Goal: Task Accomplishment & Management: Use online tool/utility

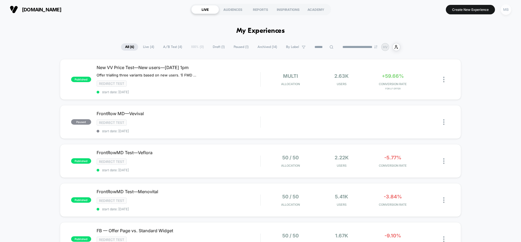
click at [505, 11] on div "MB" at bounding box center [506, 9] width 11 height 11
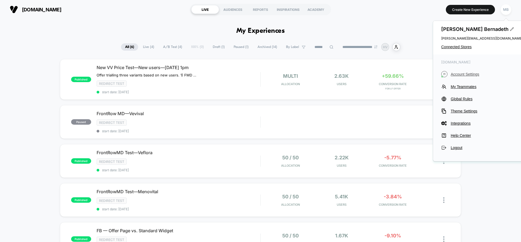
click at [460, 74] on span "Account Settings" at bounding box center [487, 74] width 72 height 4
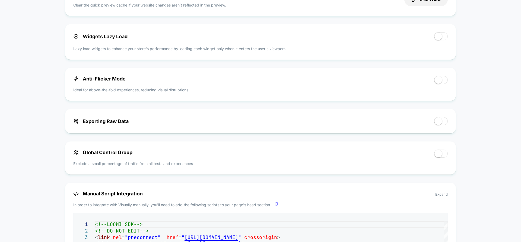
scroll to position [271, 0]
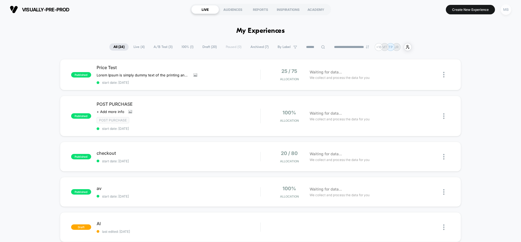
click at [509, 12] on div "MB" at bounding box center [506, 9] width 11 height 11
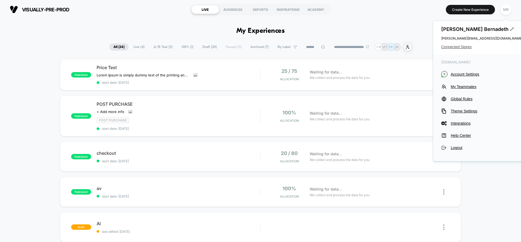
click at [461, 48] on span "Connected Stores" at bounding box center [481, 47] width 81 height 4
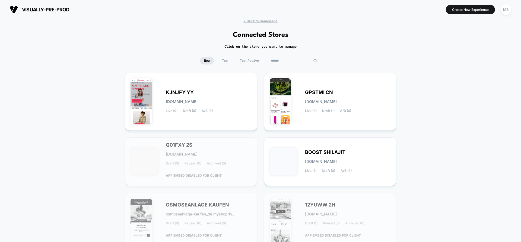
click at [291, 61] on input at bounding box center [294, 61] width 54 height 8
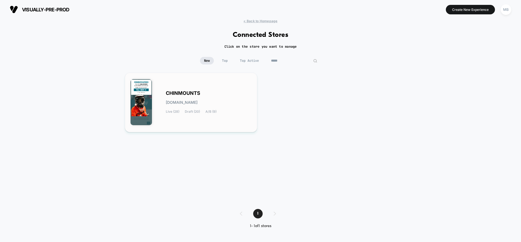
type input "*****"
click at [161, 91] on div "CHINMOUNTS chinmounts.myshopify.com Live (28) Draft (20) A/B (9)" at bounding box center [191, 102] width 121 height 48
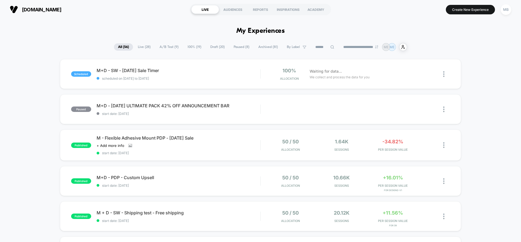
click at [326, 46] on input at bounding box center [324, 47] width 27 height 7
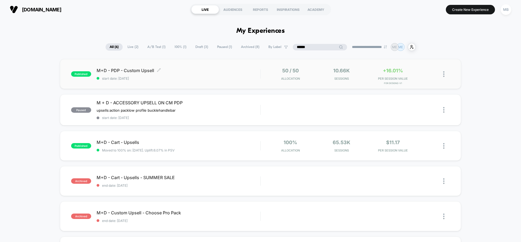
type input "******"
click at [185, 77] on span "start date: 8/20/2025" at bounding box center [179, 79] width 164 height 4
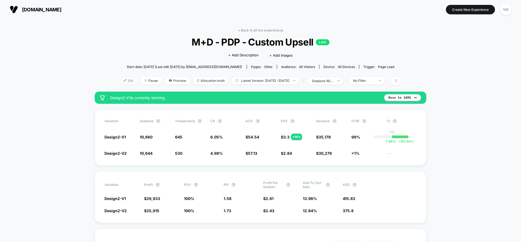
click at [121, 81] on span "Edit" at bounding box center [129, 80] width 18 height 7
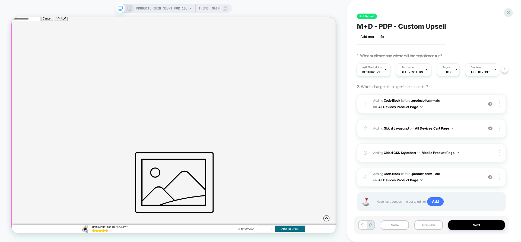
scroll to position [244, 0]
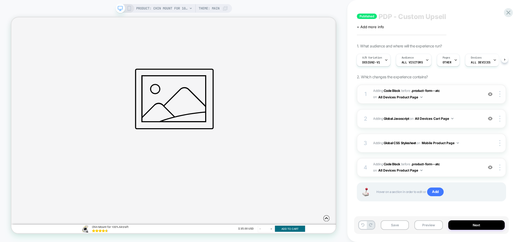
scroll to position [679, 0]
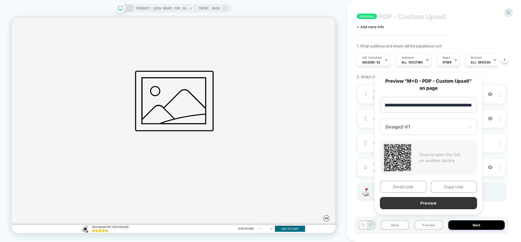
scroll to position [0, 0]
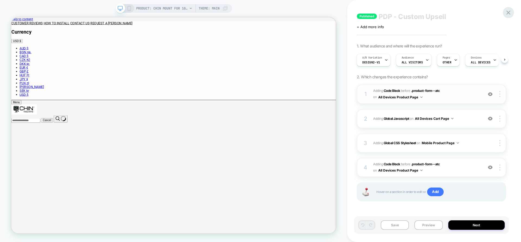
click at [511, 12] on icon at bounding box center [508, 12] width 7 height 7
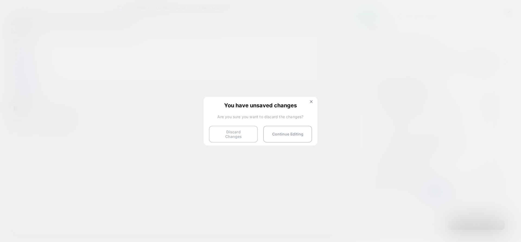
click at [230, 134] on button "Discard Changes" at bounding box center [233, 134] width 49 height 17
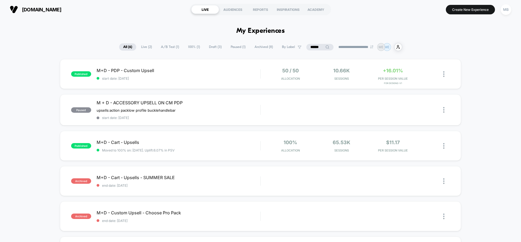
click at [326, 46] on icon at bounding box center [328, 47] width 4 height 4
click at [301, 47] on input "******" at bounding box center [320, 47] width 54 height 7
type input "**********"
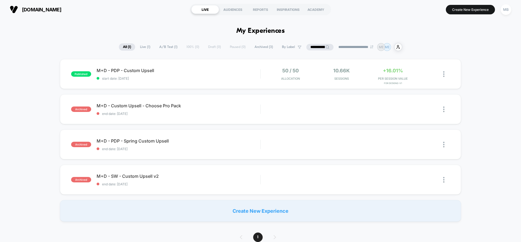
drag, startPoint x: 25, startPoint y: 197, endPoint x: 37, endPoint y: 148, distance: 51.2
click at [25, 197] on div "published M+D - PDP - Custom Upsell start date: 8/20/2025 50 / 50 Allocation 10…" at bounding box center [260, 140] width 521 height 163
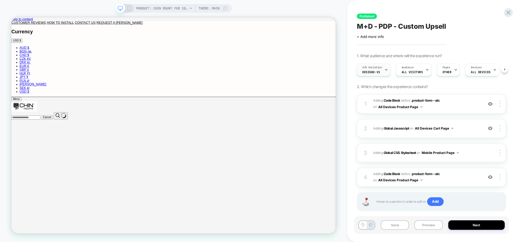
click at [376, 72] on span "Design2-V1" at bounding box center [371, 72] width 18 height 4
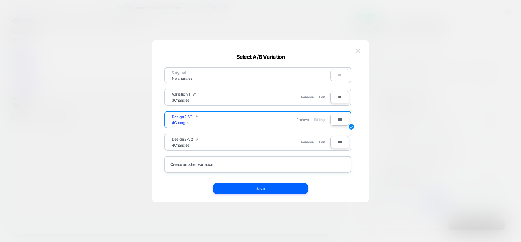
click at [359, 53] on img at bounding box center [358, 51] width 5 height 5
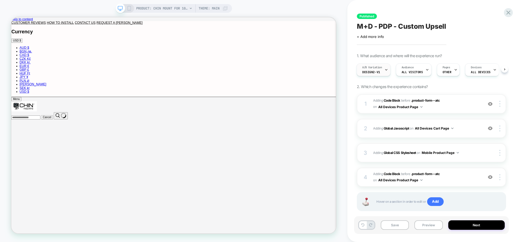
click at [382, 72] on div "A/B Variation Design2-V1" at bounding box center [372, 70] width 31 height 12
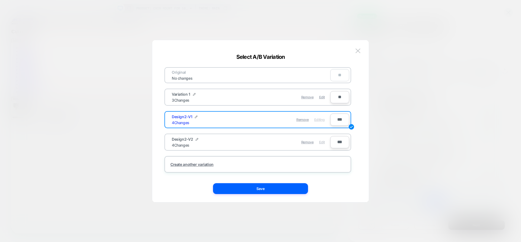
click at [323, 144] on span "Edit" at bounding box center [322, 142] width 6 height 4
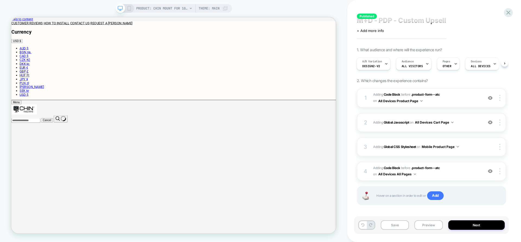
scroll to position [10, 0]
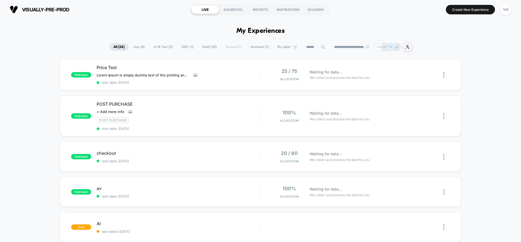
click at [513, 10] on button "MB" at bounding box center [506, 9] width 14 height 11
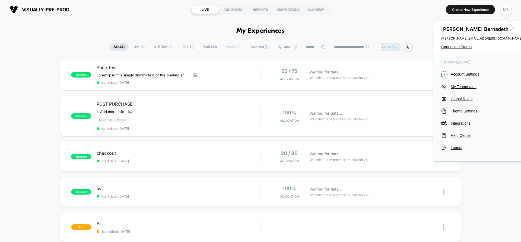
click at [456, 50] on div "Mary Bernadeth mary@visually.io Connected Stores" at bounding box center [482, 38] width 98 height 34
click at [456, 47] on span "Connected Stores" at bounding box center [481, 47] width 81 height 4
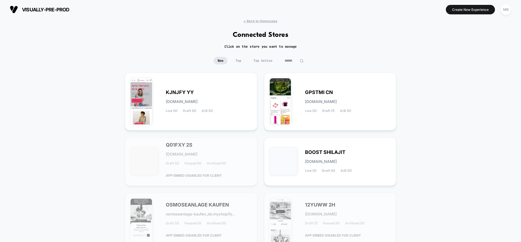
click at [291, 63] on input at bounding box center [294, 61] width 27 height 8
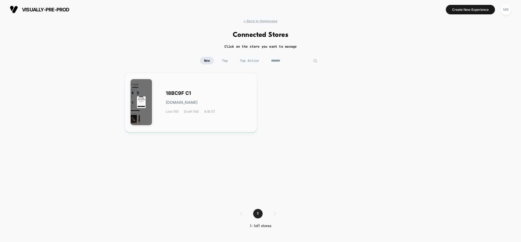
type input "*******"
click at [199, 125] on div "18BC9F C1 18bc9f-c1.myshopify.com Live (15) Draft (14) A/B (7)" at bounding box center [191, 102] width 121 height 48
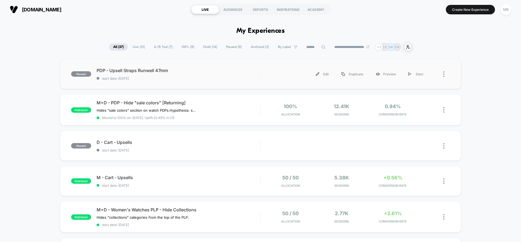
click at [149, 83] on div "paused PDP - Upsell Straps Runwell 47mm start date: 8/25/2025 Edit Duplicate Pr…" at bounding box center [260, 74] width 401 height 30
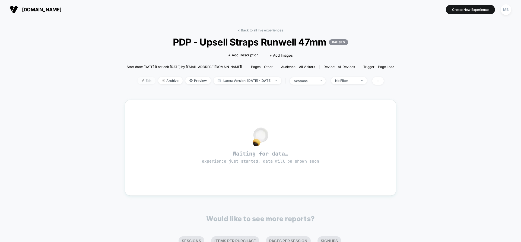
click at [138, 83] on span "Edit" at bounding box center [147, 80] width 18 height 7
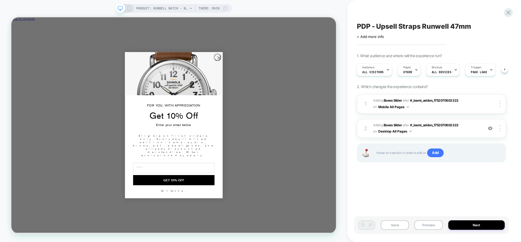
click at [329, 4] on div "PRODUCT: Runwell Watch - White [47mm] PRODUCT: Runwell Watch - White [47mm] The…" at bounding box center [174, 121] width 348 height 242
click at [286, 76] on circle "Close dialog" at bounding box center [288, 71] width 9 height 9
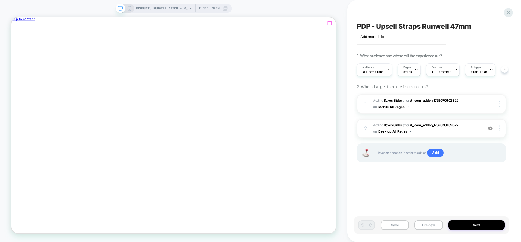
click at [35, 27] on icon "Close" at bounding box center [35, 29] width 0 height 4
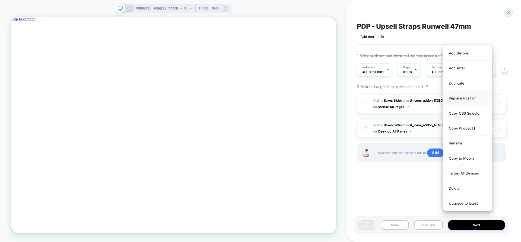
click at [468, 98] on div "Replace Position" at bounding box center [468, 98] width 48 height 15
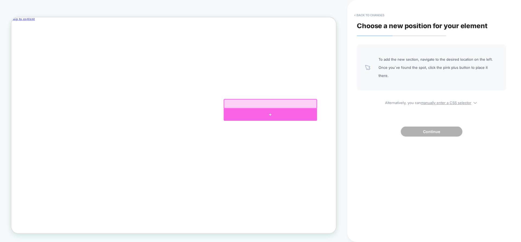
click at [355, 144] on div at bounding box center [357, 147] width 125 height 16
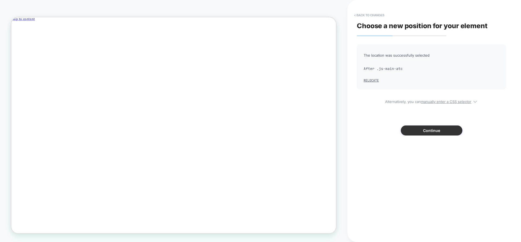
click at [425, 131] on button "Continue" at bounding box center [432, 131] width 62 height 10
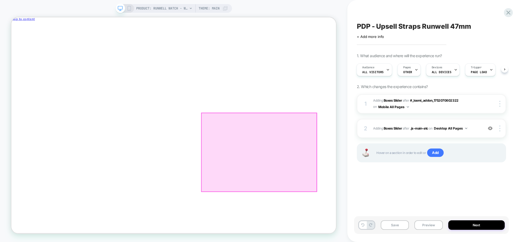
scroll to position [27, 0]
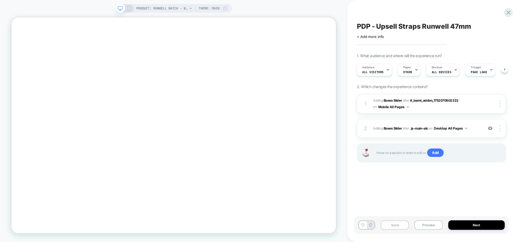
click at [388, 225] on button "Save" at bounding box center [395, 226] width 28 height 10
click at [431, 224] on button "Preview" at bounding box center [429, 226] width 28 height 10
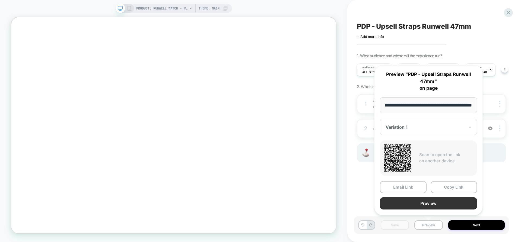
scroll to position [0, 0]
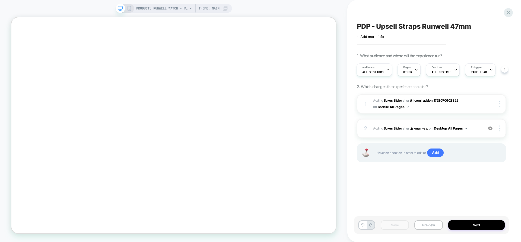
click at [128, 8] on icon at bounding box center [129, 8] width 5 height 5
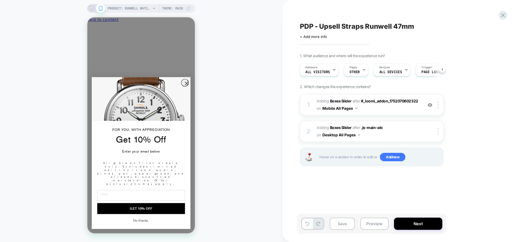
scroll to position [190, 0]
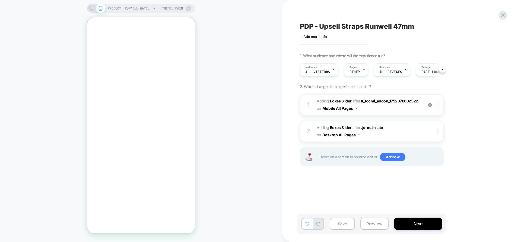
click at [438, 106] on img at bounding box center [438, 105] width 1 height 6
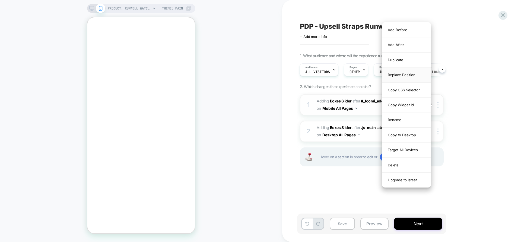
click at [408, 75] on div "Replace Position" at bounding box center [407, 75] width 48 height 15
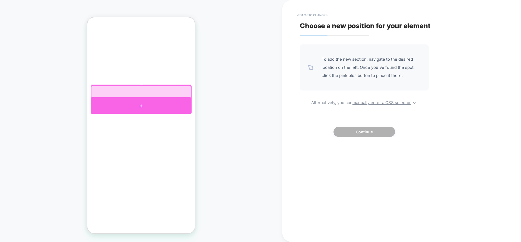
click at [141, 102] on div at bounding box center [141, 106] width 101 height 16
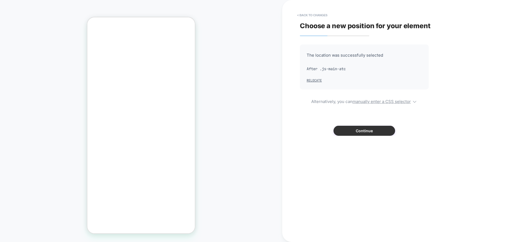
click at [368, 132] on button "Continue" at bounding box center [365, 131] width 62 height 10
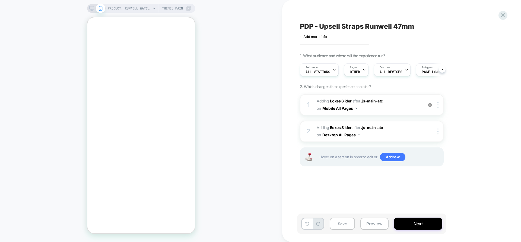
scroll to position [0, 0]
click at [344, 222] on button "Save" at bounding box center [342, 224] width 25 height 12
click at [343, 27] on span "PDP - Upsell Straps Runwell 47mm" at bounding box center [357, 26] width 114 height 8
click at [91, 6] on rect at bounding box center [91, 7] width 5 height 3
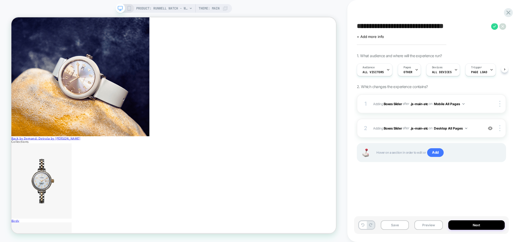
scroll to position [0, 0]
click at [396, 225] on button "Save" at bounding box center [395, 226] width 28 height 10
click at [431, 228] on button "Preview" at bounding box center [429, 226] width 28 height 10
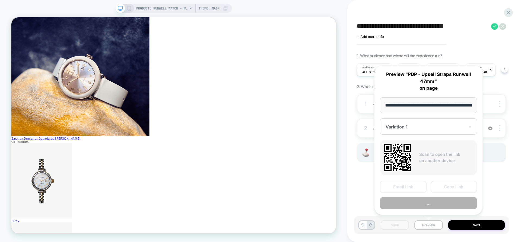
scroll to position [0, 90]
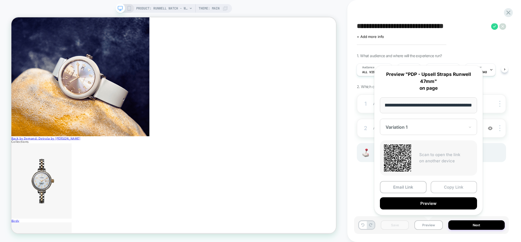
click at [450, 190] on button "Copy Link" at bounding box center [454, 187] width 47 height 12
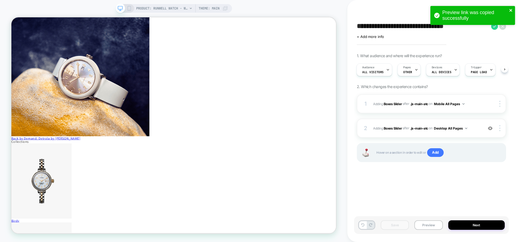
click at [511, 10] on icon "close" at bounding box center [511, 10] width 3 height 3
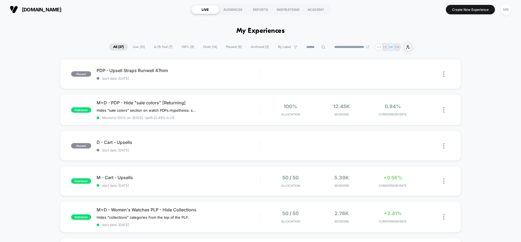
click at [314, 48] on input at bounding box center [315, 47] width 27 height 7
type input "**"
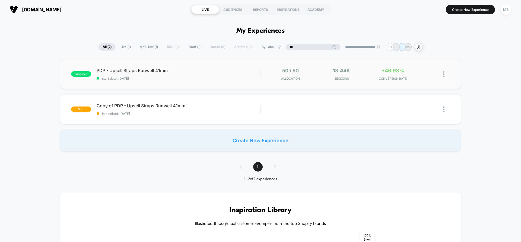
click at [161, 81] on div "published PDP - Upsell Straps Runwell 41mm start date: 8/11/2025 50 / 50 Alloca…" at bounding box center [260, 74] width 401 height 30
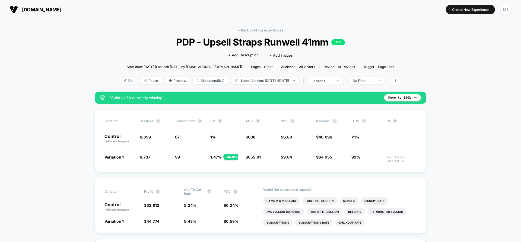
click at [120, 80] on span "Edit" at bounding box center [129, 80] width 18 height 7
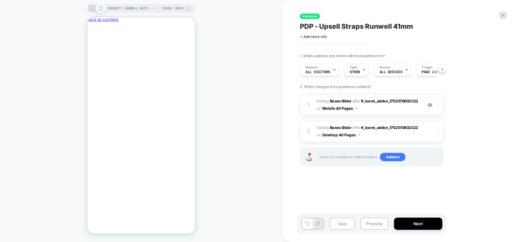
scroll to position [0, 0]
click at [187, 26] on div at bounding box center [186, 25] width 4 height 4
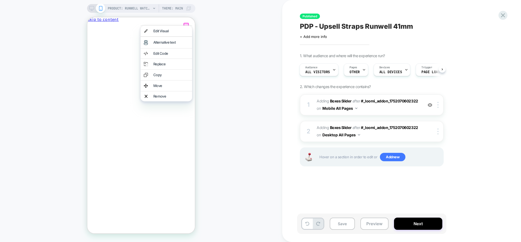
click at [53, 31] on div "PRODUCT: Runwell Watch - Black [41mm] PRODUCT: Runwell Watch - Black [41mm] The…" at bounding box center [141, 121] width 282 height 232
click at [185, 23] on div at bounding box center [186, 25] width 5 height 5
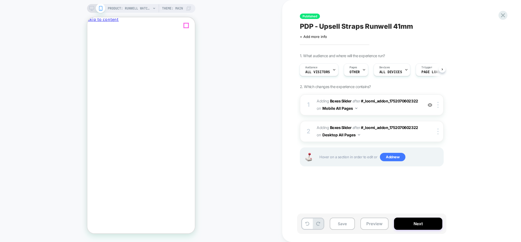
click at [185, 24] on div at bounding box center [186, 25] width 4 height 4
click at [204, 25] on div "PRODUCT: Runwell Watch - Black [41mm] PRODUCT: Runwell Watch - Black [41mm] The…" at bounding box center [141, 121] width 282 height 232
click at [95, 36] on div "You're $95 away from free shipping" at bounding box center [141, 34] width 108 height 4
click at [111, 27] on icon "Close" at bounding box center [111, 29] width 0 height 4
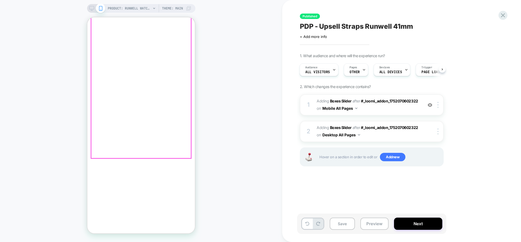
scroll to position [217, 0]
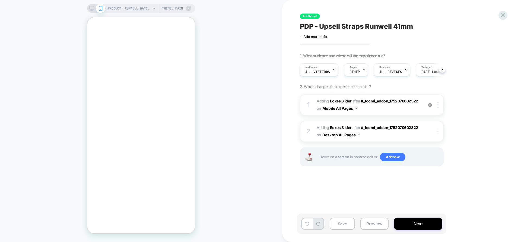
click at [92, 134] on div at bounding box center [63, 136] width 56 height 10
click at [290, 135] on div "Published PDP - Upsell Straps Runwell 41mm Click to edit experience details + A…" at bounding box center [401, 121] width 239 height 242
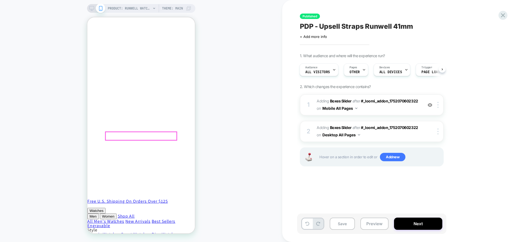
scroll to position [326, 0]
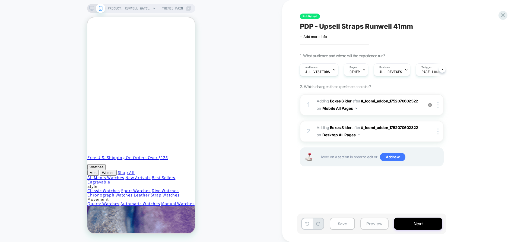
click at [371, 220] on button "Preview" at bounding box center [375, 224] width 28 height 12
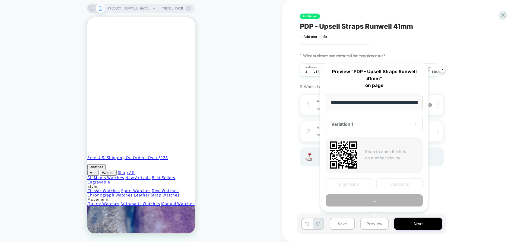
scroll to position [0, 90]
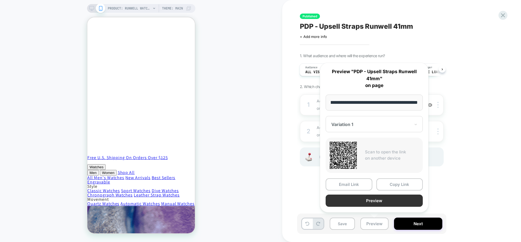
click at [394, 200] on button "Preview" at bounding box center [374, 201] width 97 height 12
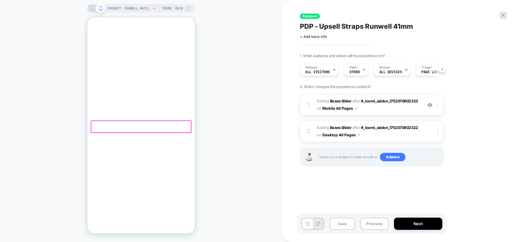
scroll to position [163, 0]
click at [438, 134] on img at bounding box center [438, 132] width 1 height 6
click at [92, 185] on div at bounding box center [63, 190] width 56 height 10
click at [483, 55] on div "1. What audience and where will the experience run? Audience All Visitors Pages…" at bounding box center [399, 116] width 198 height 127
click at [0, 0] on span "PDP - Upsell Straps Runwell 41mm" at bounding box center [0, 0] width 0 height 0
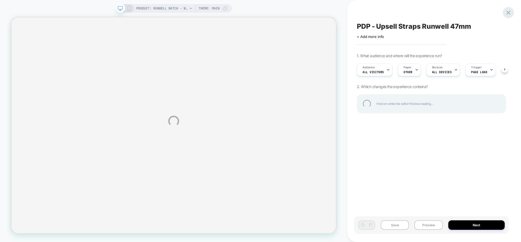
click at [506, 12] on div at bounding box center [508, 12] width 11 height 11
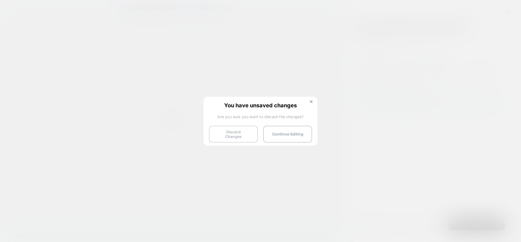
click at [234, 135] on button "Discard Changes" at bounding box center [233, 134] width 49 height 17
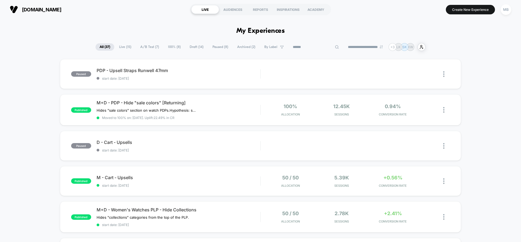
click at [314, 48] on input at bounding box center [316, 47] width 54 height 7
type input "**"
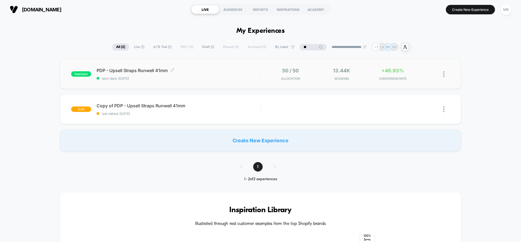
click at [179, 80] on span "start date: 8/11/2025" at bounding box center [179, 79] width 164 height 4
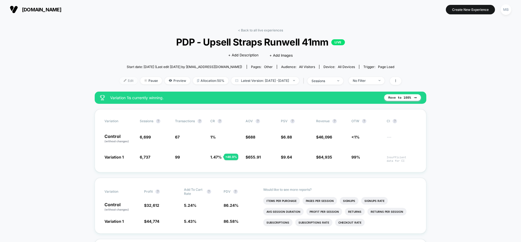
click at [122, 80] on span "Edit" at bounding box center [129, 80] width 18 height 7
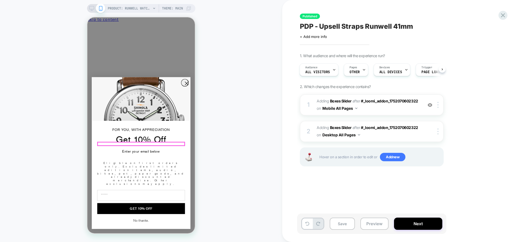
scroll to position [27, 0]
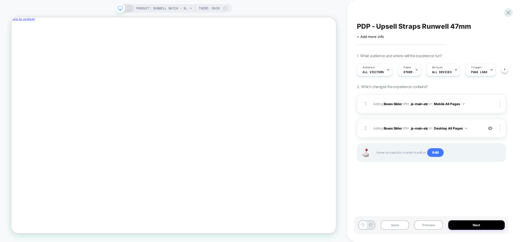
scroll to position [0, 0]
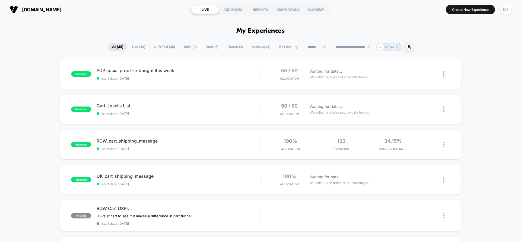
click at [508, 12] on div "MB" at bounding box center [506, 9] width 11 height 11
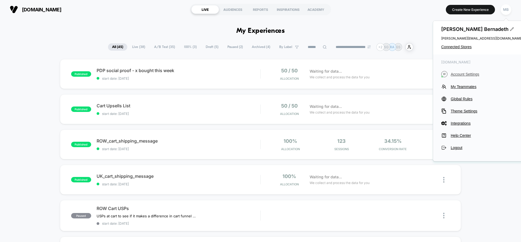
click at [461, 76] on span "Account Settings" at bounding box center [487, 74] width 72 height 4
